Goal: Navigation & Orientation: Find specific page/section

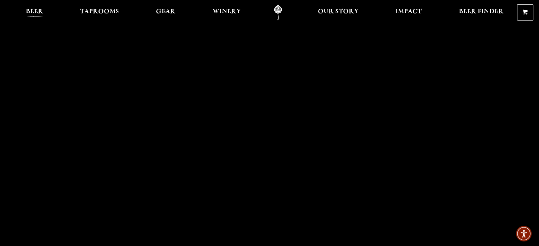
click at [32, 14] on span "Beer" at bounding box center [34, 12] width 17 height 6
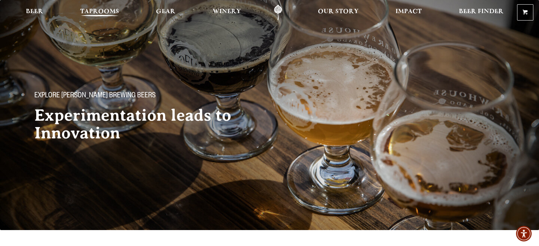
click at [90, 12] on span "Taprooms" at bounding box center [99, 12] width 39 height 6
